Goal: Navigation & Orientation: Go to known website

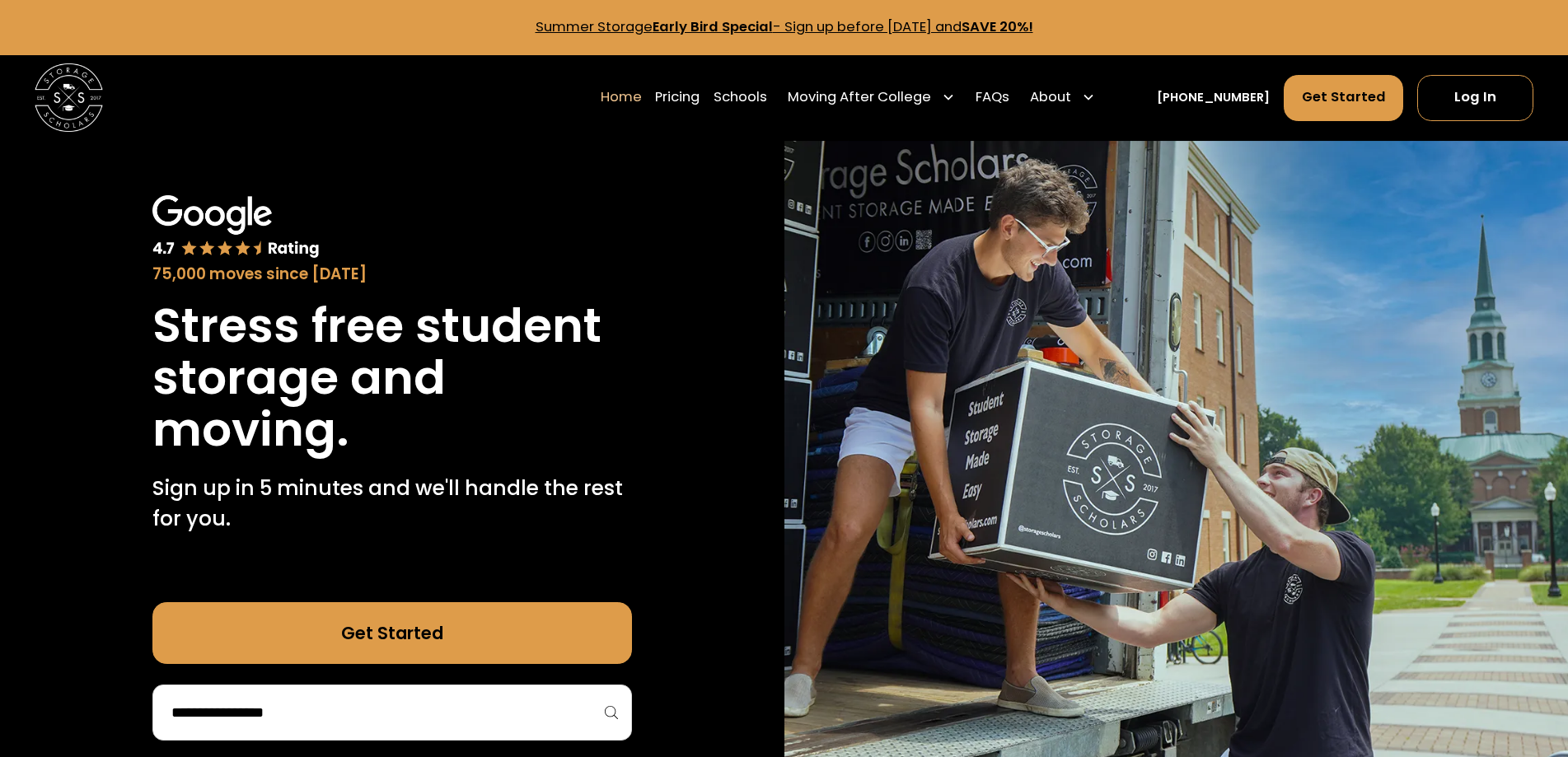
click at [50, 88] on img at bounding box center [68, 98] width 68 height 68
drag, startPoint x: 0, startPoint y: 0, endPoint x: 51, endPoint y: 90, distance: 103.4
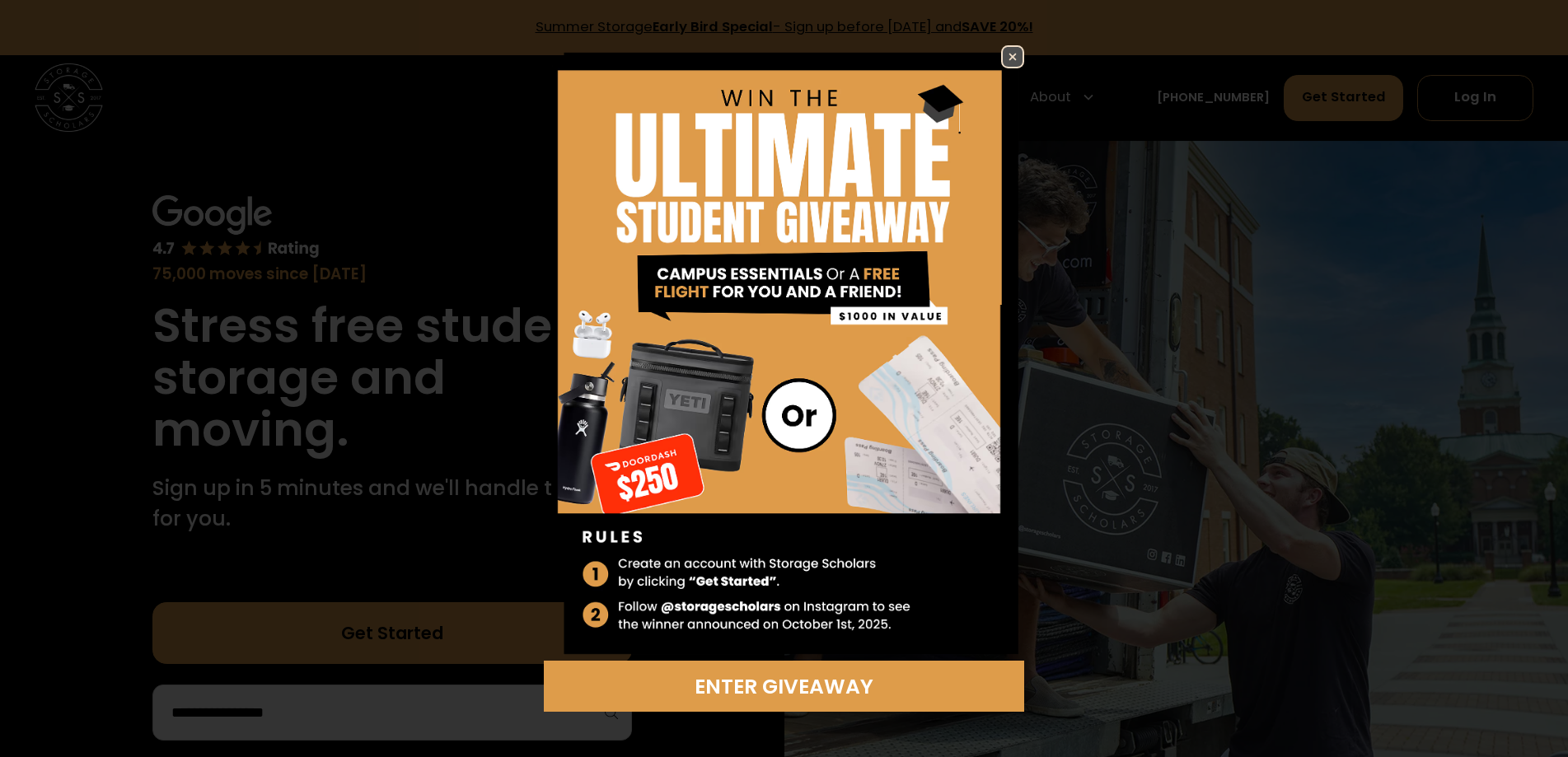
click at [1011, 58] on img at bounding box center [1012, 57] width 20 height 20
